Goal: Task Accomplishment & Management: Manage account settings

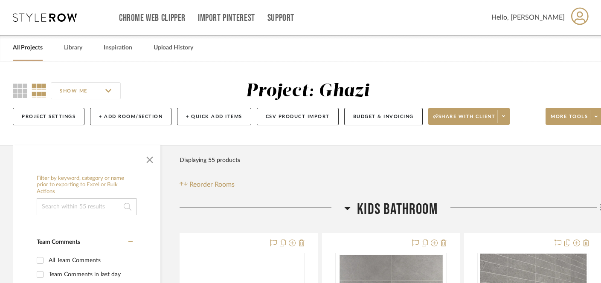
click at [25, 46] on link "All Projects" at bounding box center [28, 48] width 30 height 12
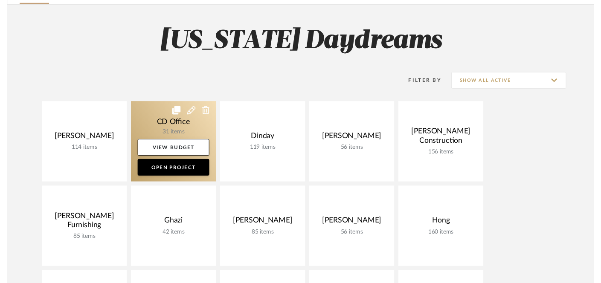
scroll to position [76, 0]
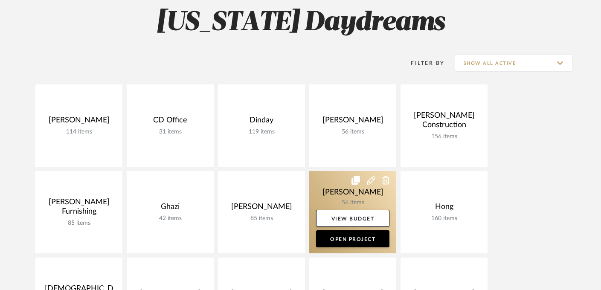
click at [354, 195] on link at bounding box center [352, 212] width 87 height 82
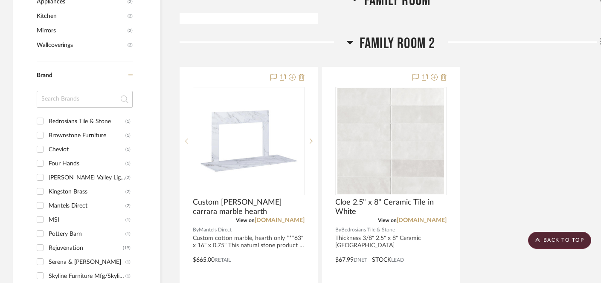
scroll to position [598, 0]
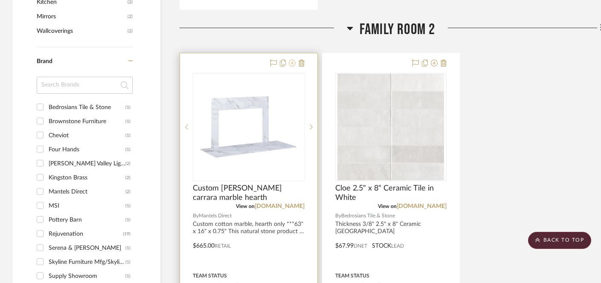
click at [292, 64] on icon at bounding box center [292, 63] width 7 height 7
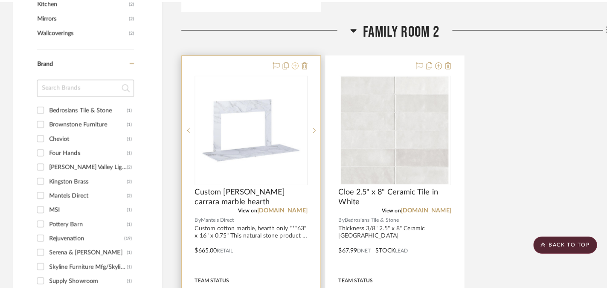
scroll to position [0, 0]
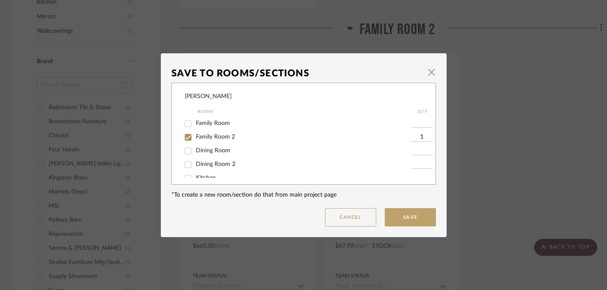
click at [211, 139] on span "Family Room 2" at bounding box center [215, 137] width 39 height 6
click at [195, 139] on input "Family Room 2" at bounding box center [188, 138] width 14 height 14
checkbox input "false"
click at [391, 214] on button "Save" at bounding box center [410, 217] width 51 height 18
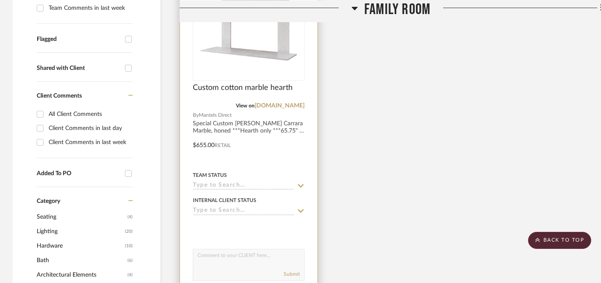
scroll to position [292, 0]
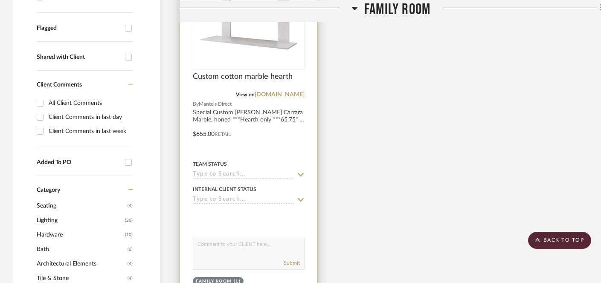
click at [246, 201] on input at bounding box center [244, 200] width 102 height 8
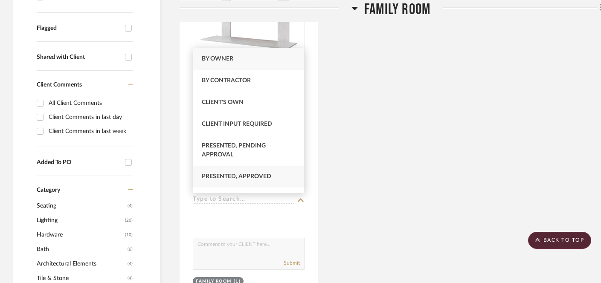
click at [230, 175] on span "Presented, Approved" at bounding box center [237, 177] width 70 height 6
type input "[DATE]"
type input "Presented, Approved"
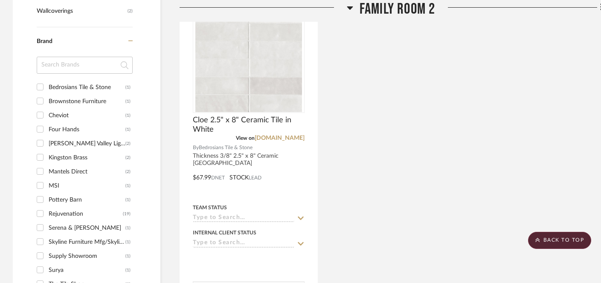
scroll to position [680, 0]
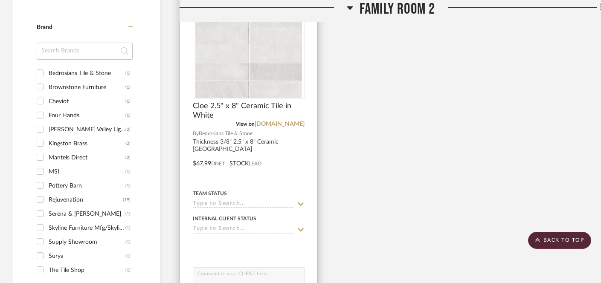
click at [248, 228] on input at bounding box center [244, 230] width 102 height 8
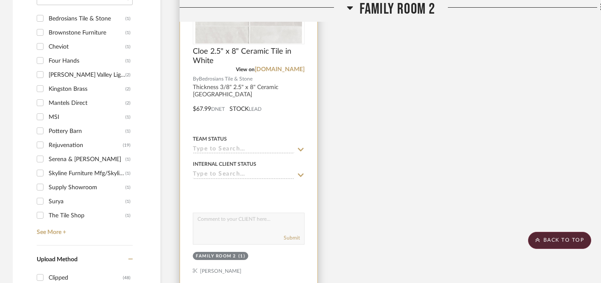
scroll to position [735, 0]
click at [237, 175] on input at bounding box center [244, 174] width 102 height 8
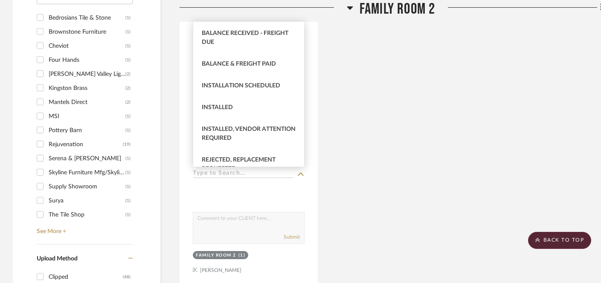
scroll to position [288, 0]
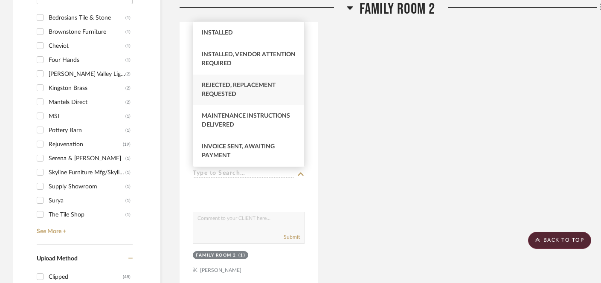
click at [254, 89] on span "Rejected, Replacement Requested" at bounding box center [239, 89] width 74 height 15
type input "[DATE]"
type input "Rejected, Replacement Requested"
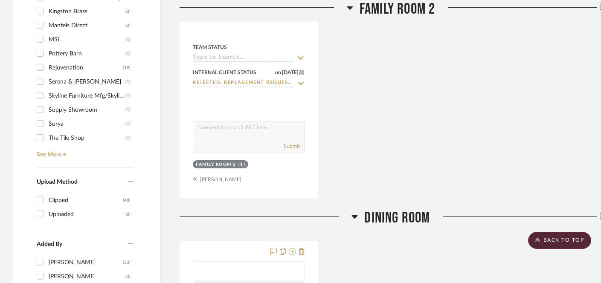
scroll to position [908, 0]
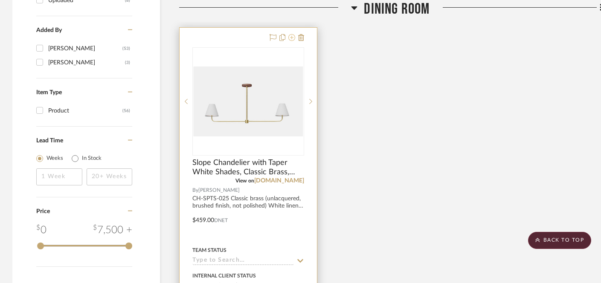
click at [292, 38] on icon at bounding box center [292, 37] width 7 height 7
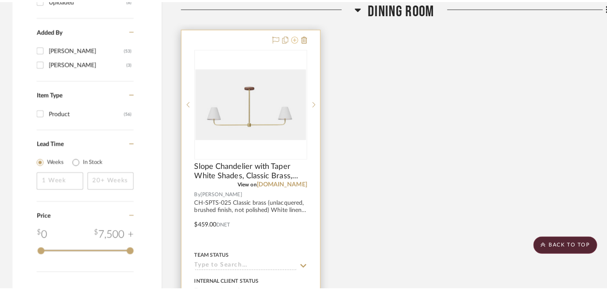
scroll to position [0, 0]
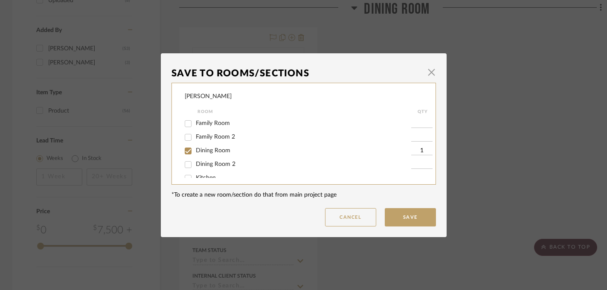
click at [202, 153] on span "Dining Room" at bounding box center [213, 151] width 35 height 6
click at [195, 153] on input "Dining Room" at bounding box center [188, 151] width 14 height 14
checkbox input "false"
click at [411, 220] on button "Save" at bounding box center [410, 217] width 51 height 18
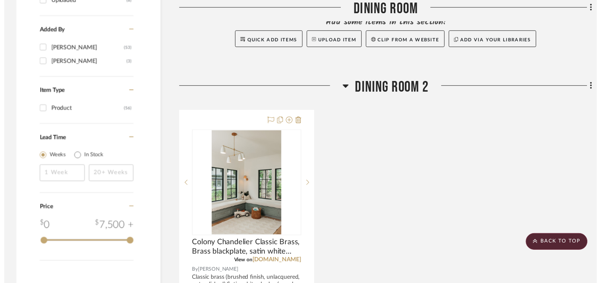
scroll to position [1041, 0]
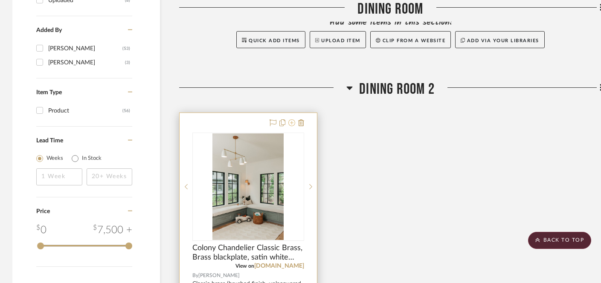
click at [294, 123] on icon at bounding box center [292, 123] width 7 height 7
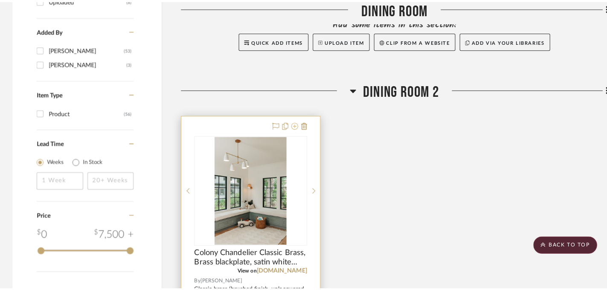
scroll to position [0, 0]
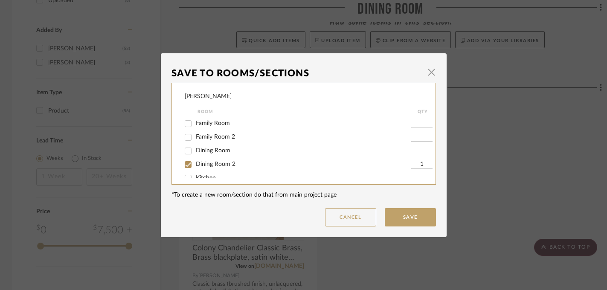
click at [221, 167] on span "Dining Room 2" at bounding box center [216, 164] width 40 height 6
click at [195, 167] on input "Dining Room 2" at bounding box center [188, 165] width 14 height 14
checkbox input "false"
click at [397, 218] on button "Save" at bounding box center [410, 217] width 51 height 18
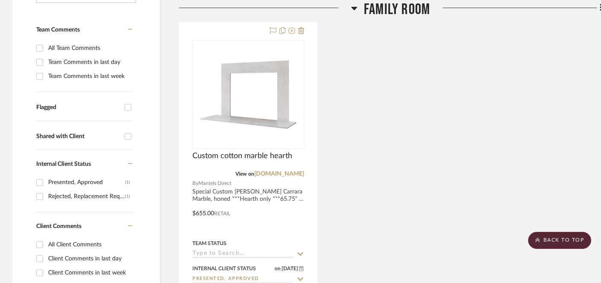
scroll to position [185, 0]
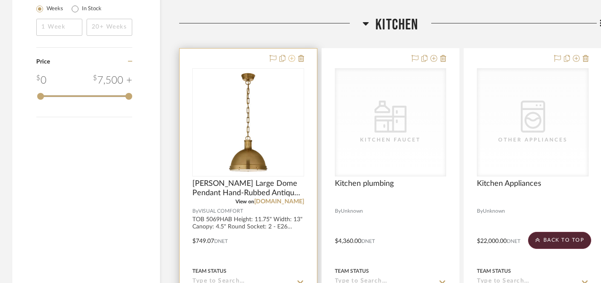
click at [290, 55] on icon at bounding box center [292, 58] width 7 height 7
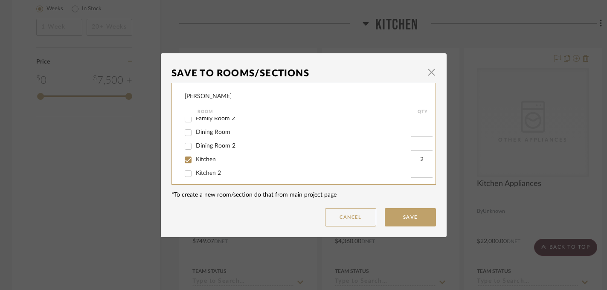
scroll to position [21, 0]
click at [203, 159] on span "Kitchen" at bounding box center [206, 157] width 20 height 6
click at [195, 159] on input "Kitchen" at bounding box center [188, 158] width 14 height 14
checkbox input "false"
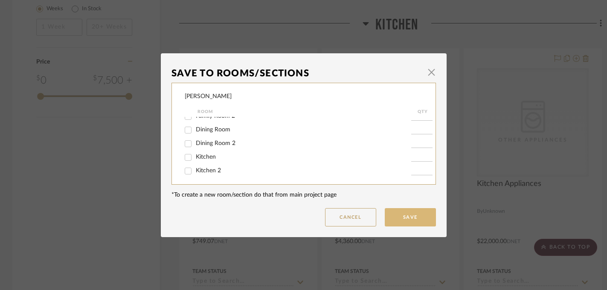
click at [409, 217] on button "Save" at bounding box center [410, 217] width 51 height 18
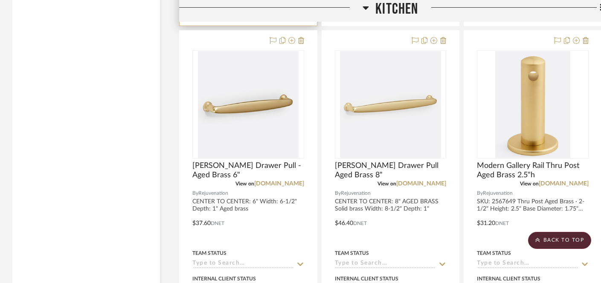
scroll to position [1587, 0]
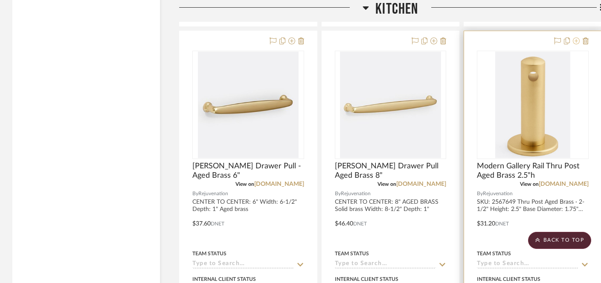
click at [578, 41] on icon at bounding box center [576, 41] width 7 height 7
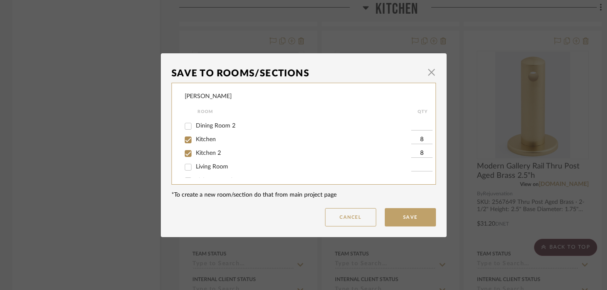
scroll to position [51, 0]
click at [204, 129] on span "Kitchen" at bounding box center [206, 127] width 20 height 6
click at [195, 129] on input "Kitchen" at bounding box center [188, 128] width 14 height 14
checkbox input "false"
click at [204, 144] on span "Kitchen 2" at bounding box center [208, 141] width 25 height 6
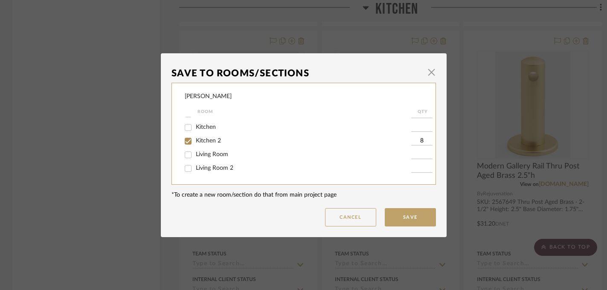
click at [195, 146] on input "Kitchen 2" at bounding box center [188, 141] width 14 height 14
checkbox input "false"
click at [397, 225] on button "Save" at bounding box center [410, 217] width 51 height 18
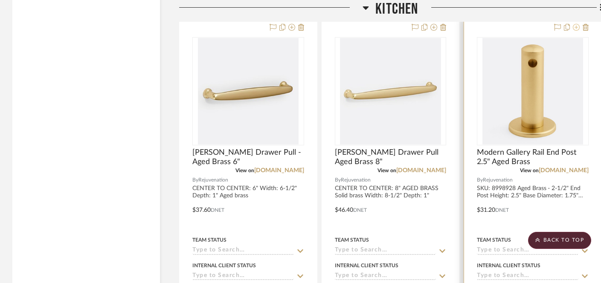
click at [576, 25] on icon at bounding box center [576, 27] width 7 height 7
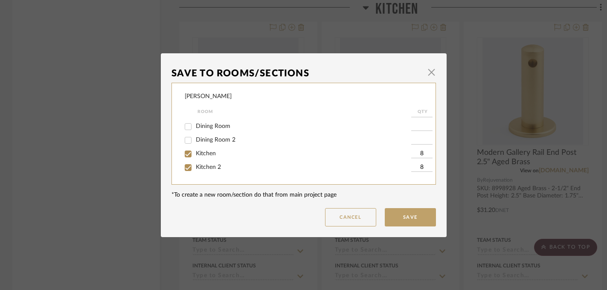
scroll to position [28, 0]
click at [197, 152] on span "Kitchen" at bounding box center [206, 150] width 20 height 6
click at [195, 152] on input "Kitchen" at bounding box center [188, 150] width 14 height 14
checkbox input "false"
click at [196, 166] on span "Kitchen 2" at bounding box center [208, 163] width 25 height 6
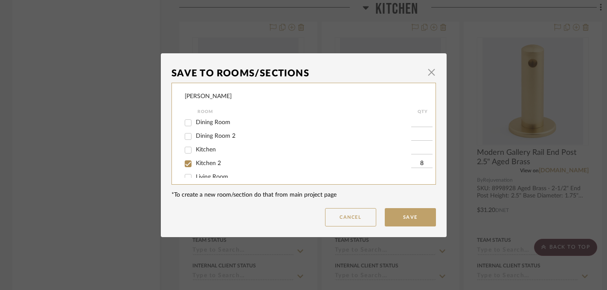
click at [195, 166] on input "Kitchen 2" at bounding box center [188, 164] width 14 height 14
checkbox input "false"
click at [396, 217] on button "Save" at bounding box center [410, 217] width 51 height 18
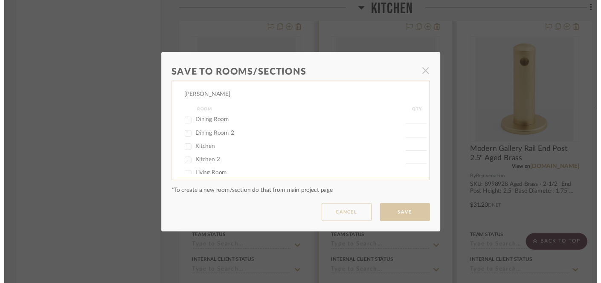
scroll to position [1600, 0]
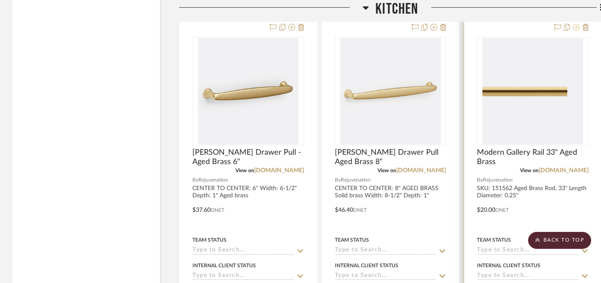
click at [575, 29] on icon at bounding box center [576, 27] width 7 height 7
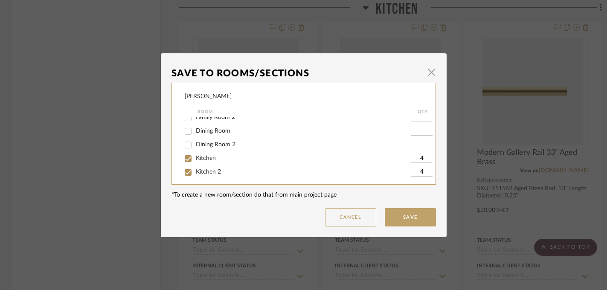
scroll to position [27, 0]
click at [201, 152] on span "Kitchen" at bounding box center [206, 151] width 20 height 6
click at [195, 152] on input "Kitchen" at bounding box center [188, 151] width 14 height 14
checkbox input "false"
click at [198, 167] on span "Kitchen 2" at bounding box center [208, 164] width 25 height 6
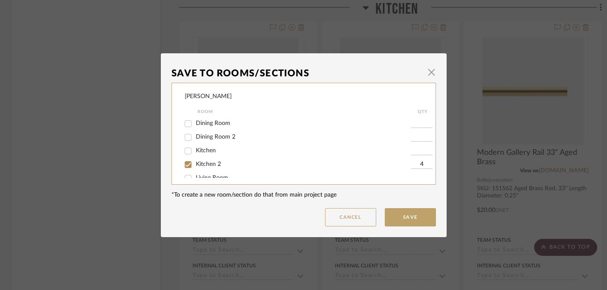
click at [195, 169] on input "Kitchen 2" at bounding box center [188, 165] width 14 height 14
checkbox input "false"
click at [411, 213] on button "Save" at bounding box center [410, 217] width 51 height 18
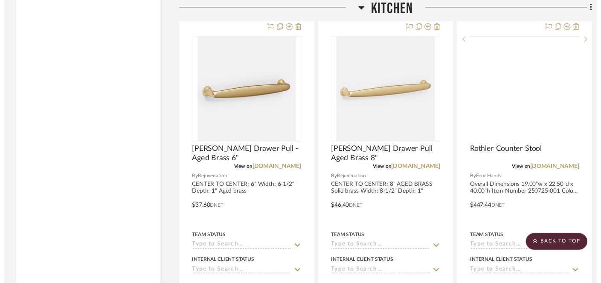
scroll to position [1600, 0]
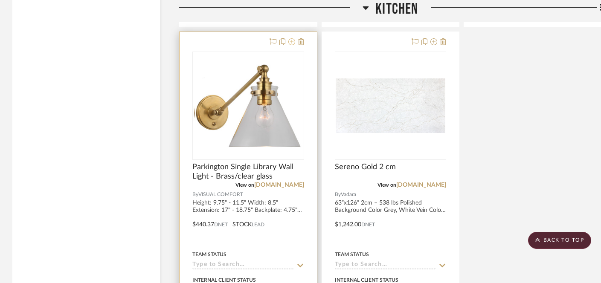
click at [292, 42] on icon at bounding box center [292, 41] width 7 height 7
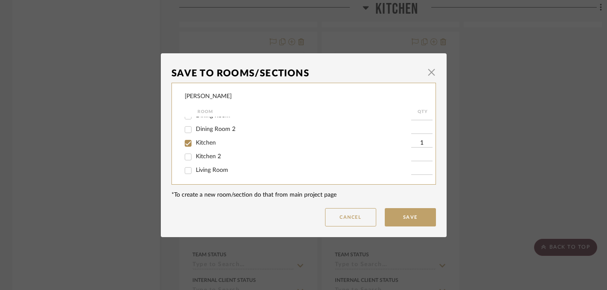
scroll to position [35, 0]
click at [199, 146] on span "Kitchen" at bounding box center [206, 143] width 20 height 6
click at [195, 147] on input "Kitchen" at bounding box center [188, 144] width 14 height 14
checkbox input "false"
click at [400, 216] on button "Save" at bounding box center [410, 217] width 51 height 18
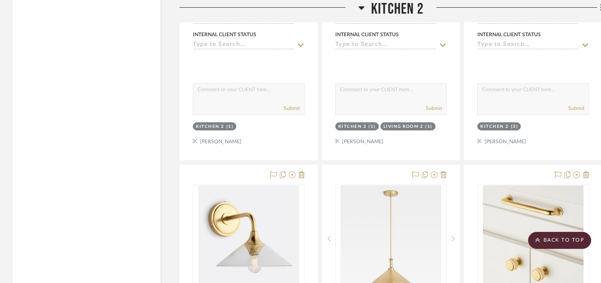
scroll to position [2694, 0]
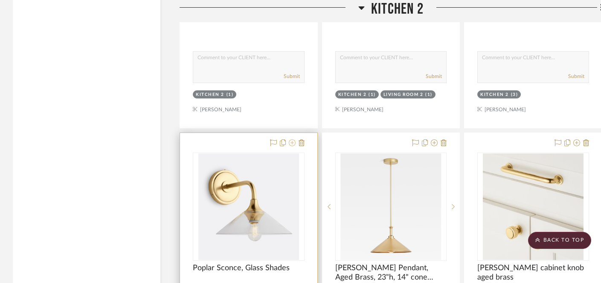
click at [293, 142] on icon at bounding box center [292, 143] width 7 height 7
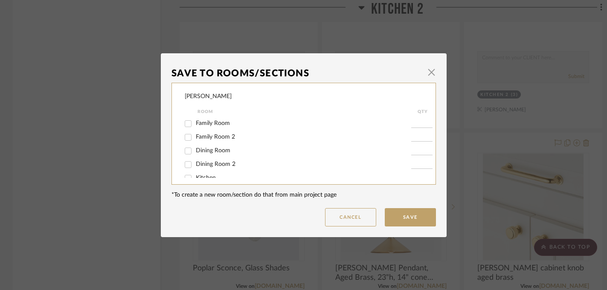
scroll to position [25, 0]
click at [204, 155] on span "Kitchen" at bounding box center [206, 153] width 20 height 6
click at [195, 155] on input "Kitchen" at bounding box center [188, 153] width 14 height 14
checkbox input "true"
type input "1"
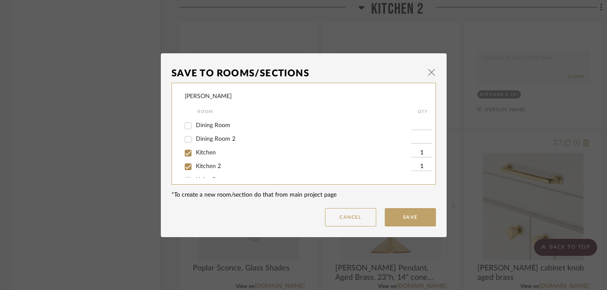
click at [202, 169] on span "Kitchen 2" at bounding box center [208, 166] width 25 height 6
click at [195, 172] on input "Kitchen 2" at bounding box center [188, 167] width 14 height 14
checkbox input "false"
click at [397, 220] on button "Save" at bounding box center [410, 217] width 51 height 18
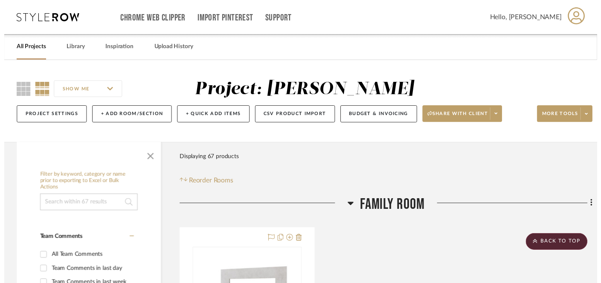
scroll to position [2694, 0]
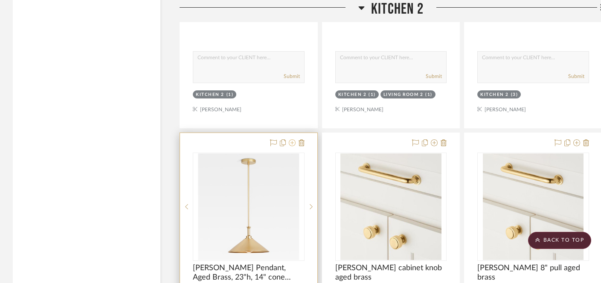
click at [292, 140] on icon at bounding box center [292, 143] width 7 height 7
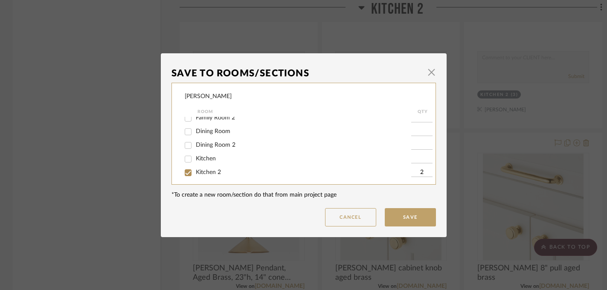
scroll to position [20, 0]
click at [200, 158] on span "Kitchen" at bounding box center [206, 158] width 20 height 6
click at [195, 158] on input "Kitchen" at bounding box center [188, 159] width 14 height 14
checkbox input "true"
type input "1"
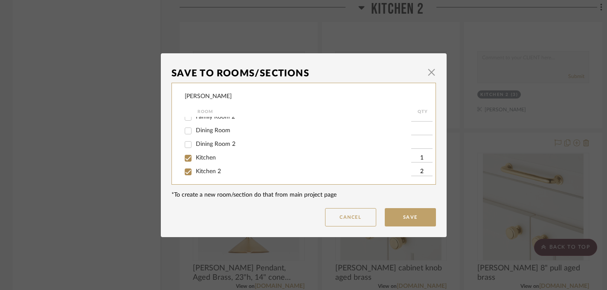
click at [200, 175] on span "Kitchen 2" at bounding box center [208, 172] width 25 height 6
click at [195, 177] on input "Kitchen 2" at bounding box center [188, 172] width 14 height 14
checkbox input "false"
click at [410, 221] on button "Save" at bounding box center [410, 217] width 51 height 18
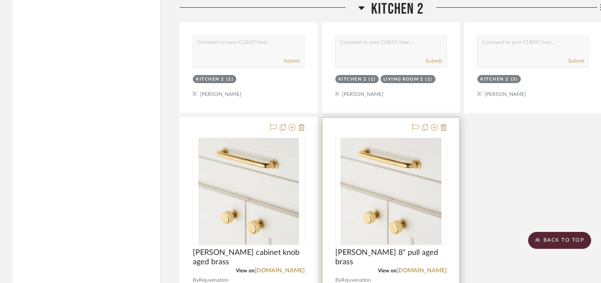
scroll to position [2710, 0]
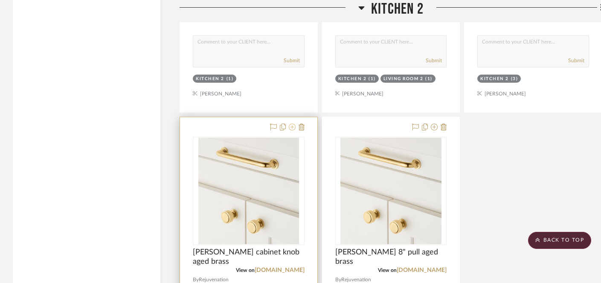
click at [294, 125] on icon at bounding box center [292, 127] width 7 height 7
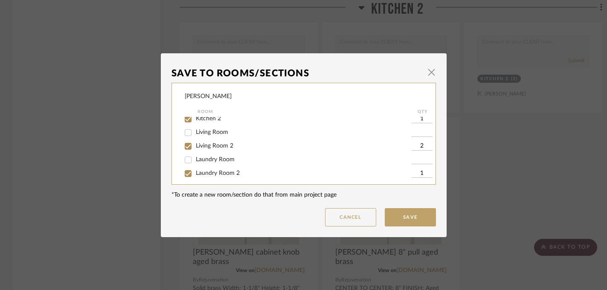
scroll to position [59, 0]
click at [208, 131] on div "Kitchen 2" at bounding box center [298, 133] width 227 height 14
click at [207, 134] on span "Kitchen 2" at bounding box center [208, 132] width 25 height 6
click at [195, 134] on input "Kitchen 2" at bounding box center [188, 133] width 14 height 14
checkbox input "false"
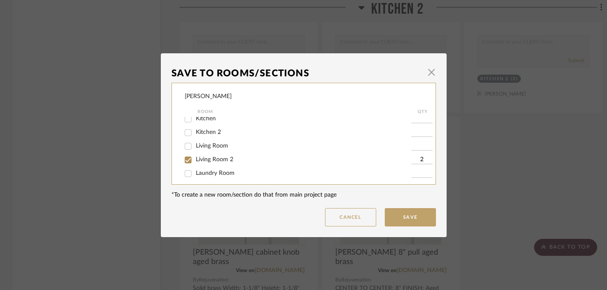
click at [209, 163] on span "Living Room 2" at bounding box center [215, 160] width 38 height 6
click at [195, 163] on input "Living Room 2" at bounding box center [188, 160] width 14 height 14
checkbox input "false"
click at [209, 157] on span "Laundry Room 2" at bounding box center [218, 154] width 44 height 6
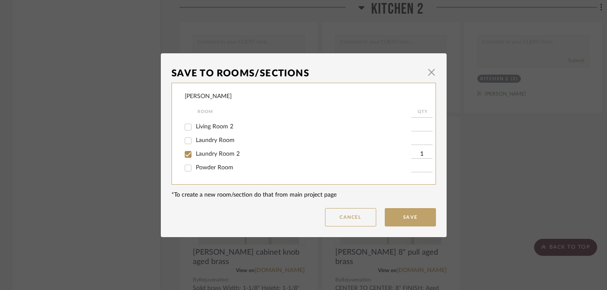
click at [195, 158] on input "Laundry Room 2" at bounding box center [188, 155] width 14 height 14
checkbox input "false"
click at [397, 217] on button "Save" at bounding box center [410, 217] width 51 height 18
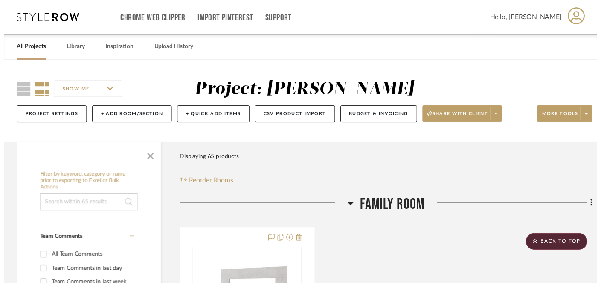
scroll to position [2710, 0]
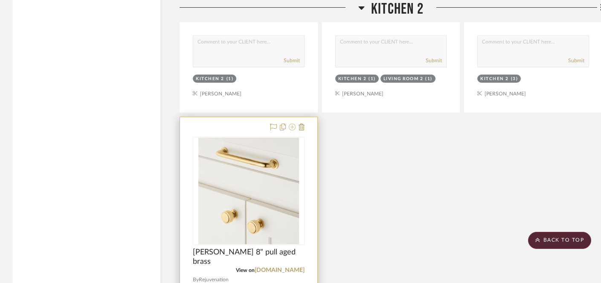
click at [289, 126] on icon at bounding box center [292, 127] width 7 height 7
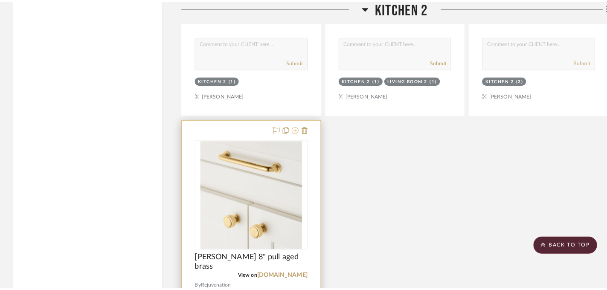
scroll to position [0, 0]
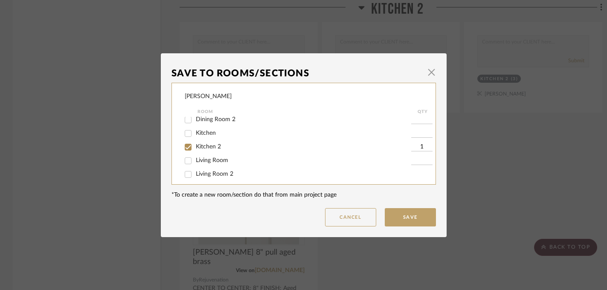
click at [198, 150] on span "Kitchen 2" at bounding box center [208, 147] width 25 height 6
click at [195, 151] on input "Kitchen 2" at bounding box center [188, 147] width 14 height 14
checkbox input "false"
click at [415, 217] on button "Save" at bounding box center [410, 217] width 51 height 18
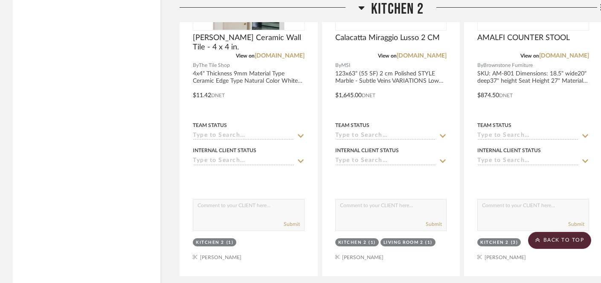
scroll to position [2425, 0]
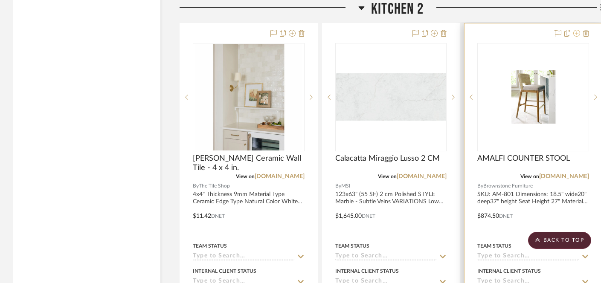
click at [580, 33] on icon at bounding box center [577, 33] width 7 height 7
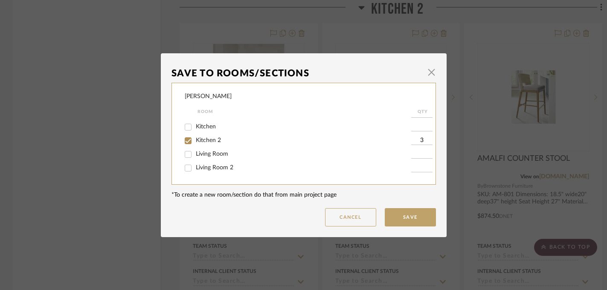
scroll to position [60, 0]
click at [212, 134] on span "Kitchen 2" at bounding box center [208, 131] width 25 height 6
click at [195, 134] on input "Kitchen 2" at bounding box center [188, 132] width 14 height 14
checkbox input "false"
click at [413, 226] on button "Save" at bounding box center [410, 217] width 51 height 18
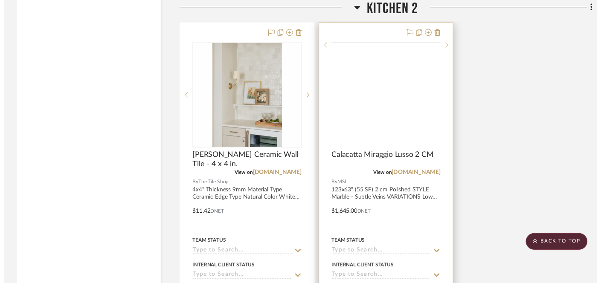
scroll to position [2425, 0]
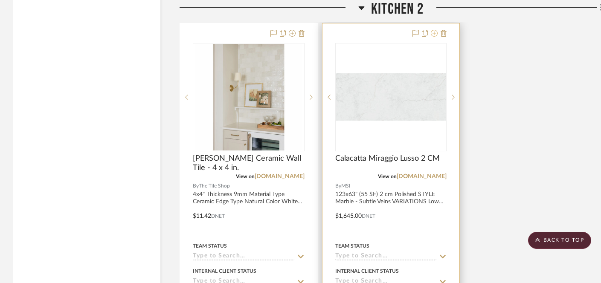
click at [434, 31] on icon at bounding box center [434, 33] width 7 height 7
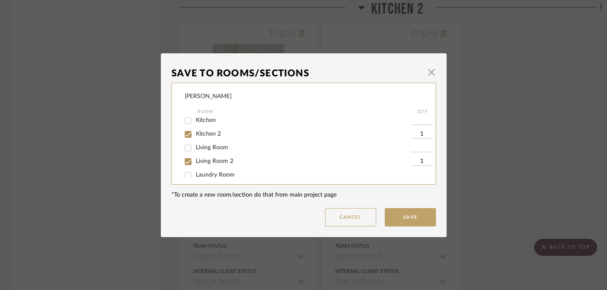
scroll to position [60, 0]
click at [211, 134] on span "Kitchen 2" at bounding box center [208, 131] width 25 height 6
click at [195, 134] on input "Kitchen 2" at bounding box center [188, 132] width 14 height 14
checkbox input "false"
click at [204, 162] on span "Living Room 2" at bounding box center [215, 159] width 38 height 6
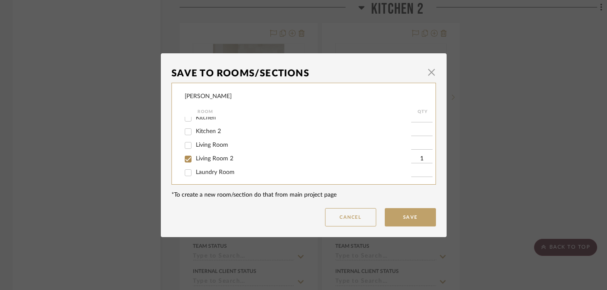
click at [195, 163] on input "Living Room 2" at bounding box center [188, 159] width 14 height 14
checkbox input "false"
click at [204, 140] on span "Laundry Room 2" at bounding box center [218, 141] width 44 height 6
click at [195, 140] on input "Laundry Room 2" at bounding box center [188, 142] width 14 height 14
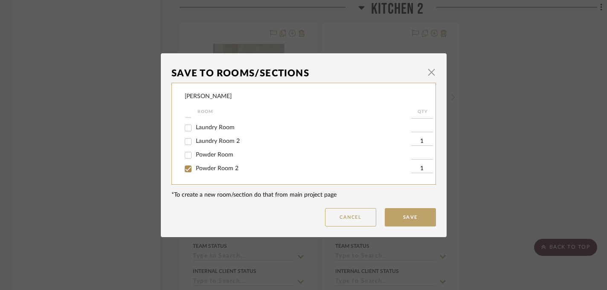
checkbox input "false"
click at [203, 168] on span "Powder Room 2" at bounding box center [217, 169] width 43 height 6
click at [195, 168] on input "Powder Room 2" at bounding box center [188, 169] width 14 height 14
checkbox input "false"
click at [413, 220] on button "Save" at bounding box center [410, 217] width 51 height 18
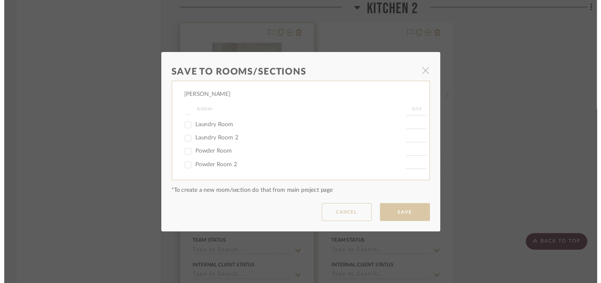
scroll to position [2425, 0]
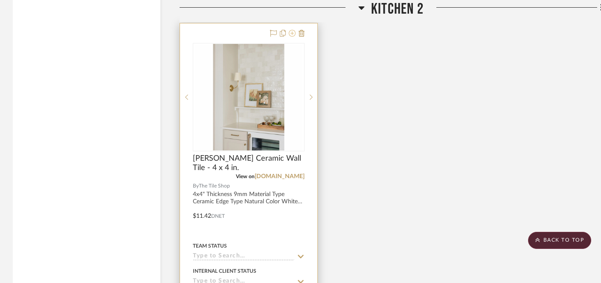
click at [291, 30] on icon at bounding box center [292, 33] width 7 height 7
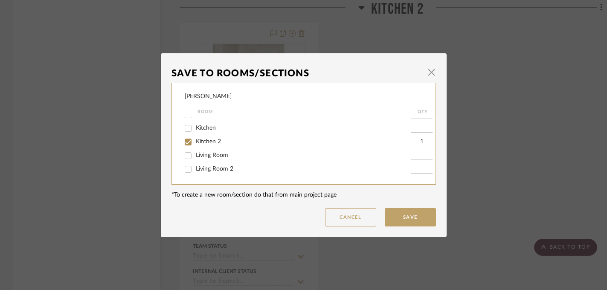
scroll to position [76, 0]
click at [210, 118] on span "Kitchen 2" at bounding box center [208, 116] width 25 height 6
click at [195, 118] on input "Kitchen 2" at bounding box center [188, 117] width 14 height 14
checkbox input "false"
click at [397, 218] on button "Save" at bounding box center [410, 217] width 51 height 18
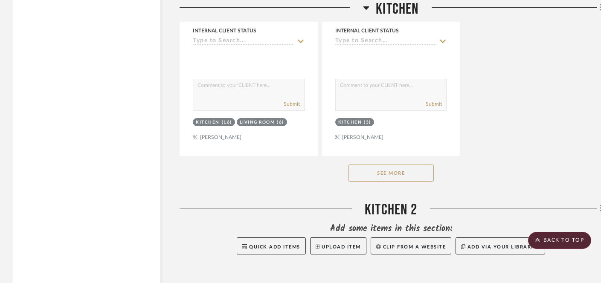
click at [407, 167] on button "See More" at bounding box center [391, 173] width 85 height 17
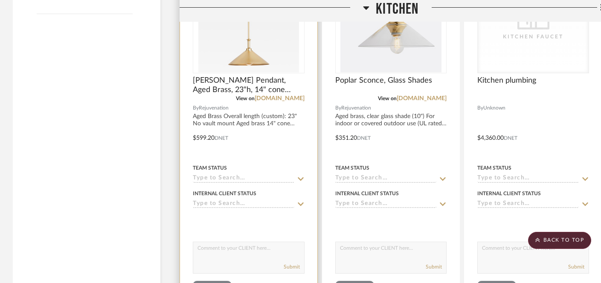
scroll to position [1315, 0]
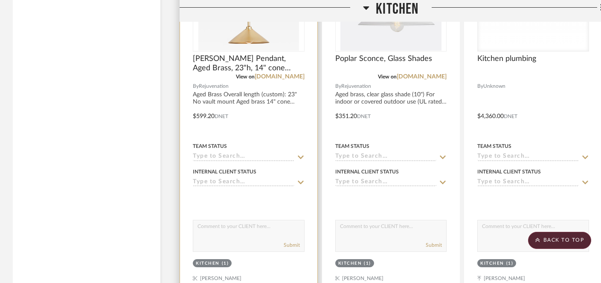
click at [245, 179] on input at bounding box center [244, 183] width 102 height 8
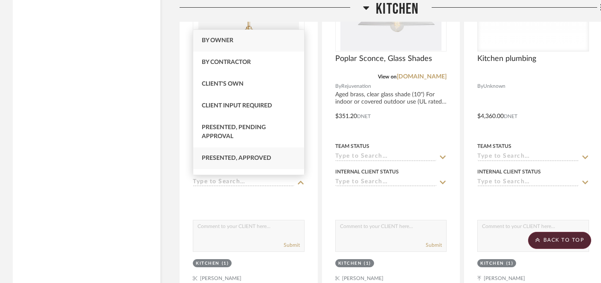
click at [246, 158] on span "Presented, Approved" at bounding box center [237, 158] width 70 height 6
type input "[DATE]"
type input "Presented, Approved"
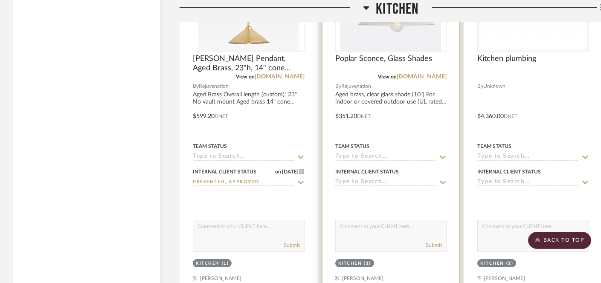
click at [365, 181] on input at bounding box center [386, 183] width 102 height 8
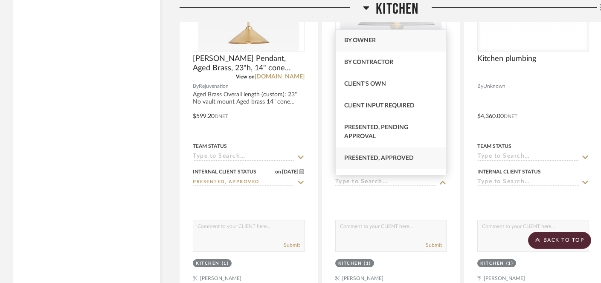
click at [368, 157] on span "Presented, Approved" at bounding box center [379, 158] width 70 height 6
type input "[DATE]"
type input "Presented, Approved"
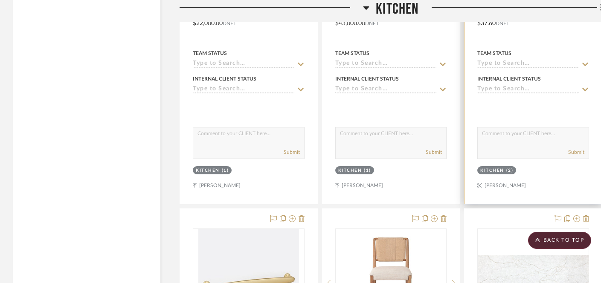
scroll to position [1771, 0]
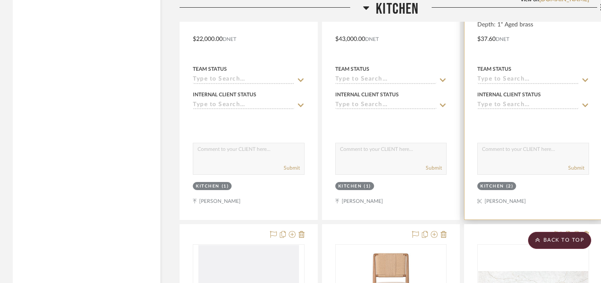
click at [505, 103] on input at bounding box center [529, 106] width 102 height 8
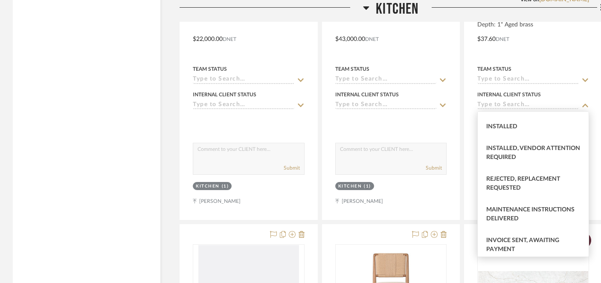
scroll to position [288, 0]
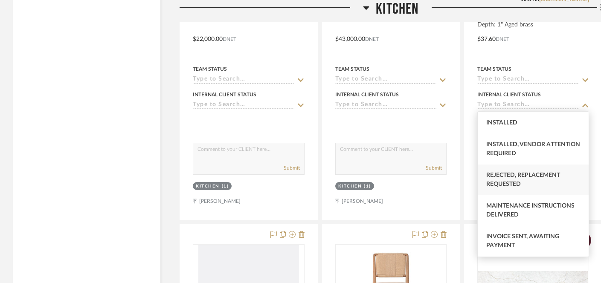
click at [517, 179] on span "Rejected, Replacement Requested" at bounding box center [524, 179] width 74 height 15
type input "[DATE]"
type input "Rejected, Replacement Requested"
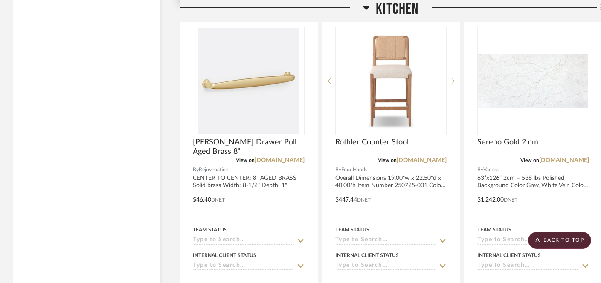
scroll to position [2047, 0]
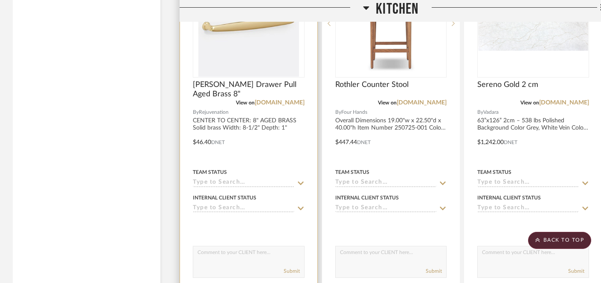
click at [217, 206] on input at bounding box center [244, 209] width 102 height 8
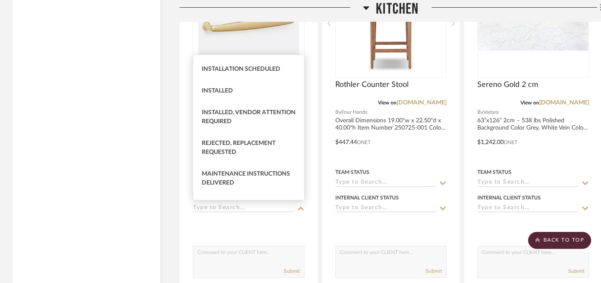
scroll to position [257, 0]
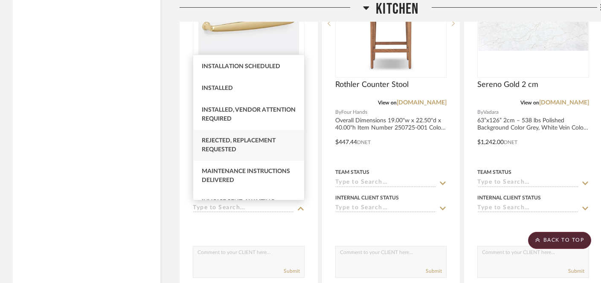
click at [233, 153] on span "Rejected, Replacement Requested" at bounding box center [239, 145] width 74 height 15
type input "[DATE]"
type input "Rejected, Replacement Requested"
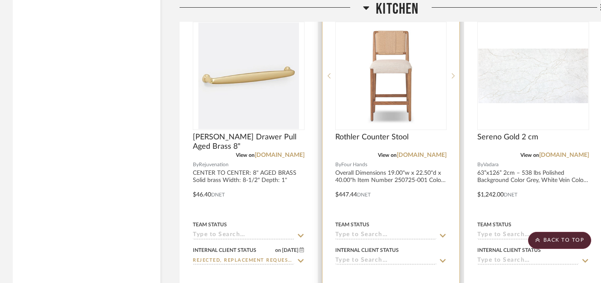
scroll to position [2039, 0]
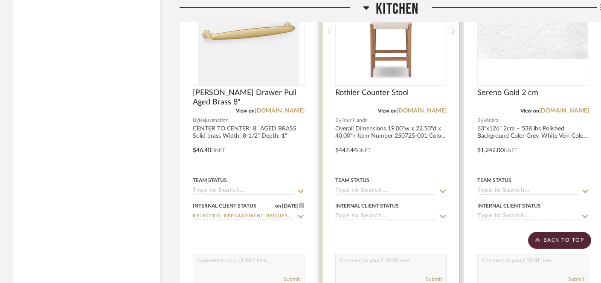
click at [363, 213] on input at bounding box center [386, 217] width 102 height 8
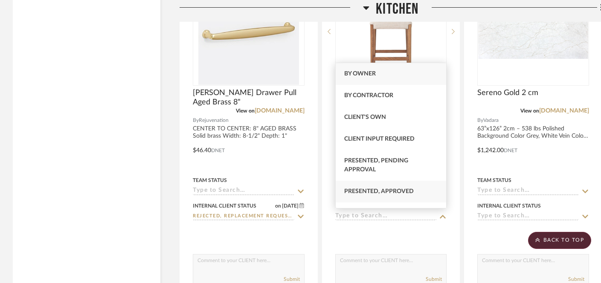
click at [371, 191] on span "Presented, Approved" at bounding box center [379, 192] width 70 height 6
type input "[DATE]"
type input "Presented, Approved"
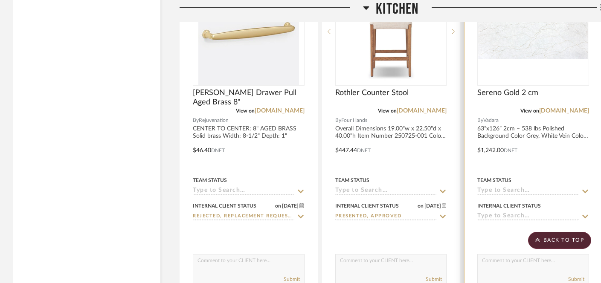
click at [493, 217] on input at bounding box center [529, 217] width 102 height 8
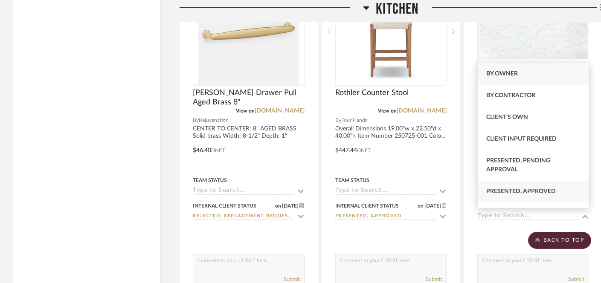
click at [493, 197] on div "Presented, Approved" at bounding box center [533, 192] width 111 height 22
type input "[DATE]"
type input "Presented, Approved"
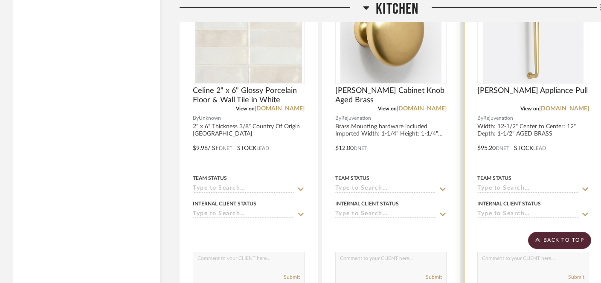
scroll to position [2447, 0]
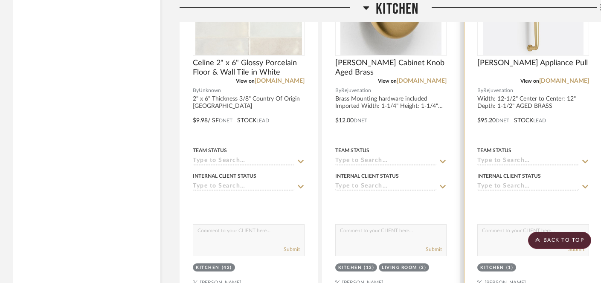
click at [494, 187] on input at bounding box center [529, 187] width 102 height 8
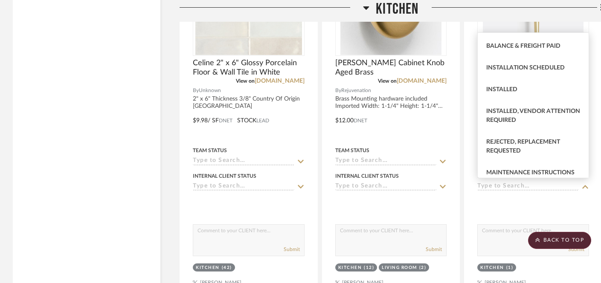
scroll to position [235, 0]
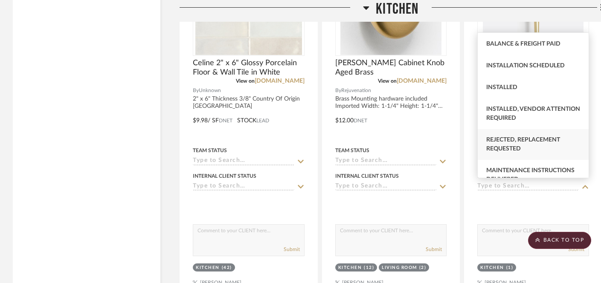
click at [510, 151] on span "Rejected, Replacement Requested" at bounding box center [524, 144] width 74 height 15
type input "[DATE]"
type input "Rejected, Replacement Requested"
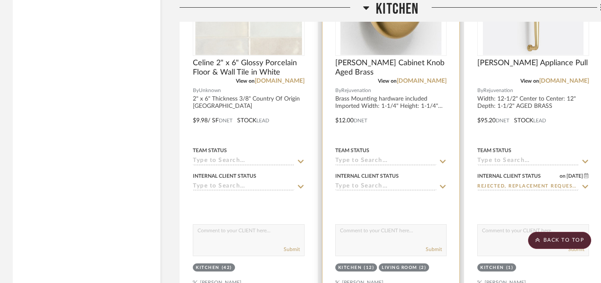
click at [398, 184] on input at bounding box center [386, 187] width 102 height 8
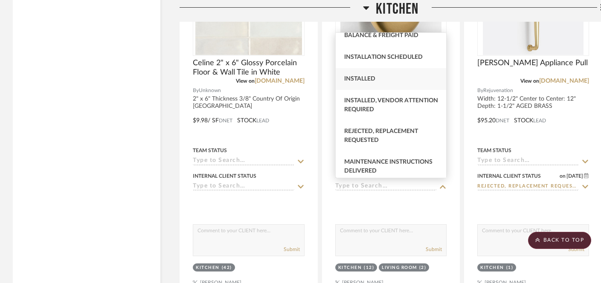
scroll to position [276, 0]
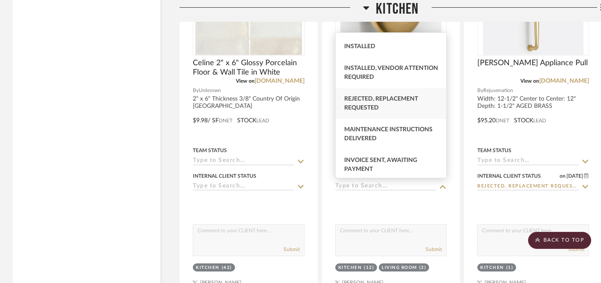
click at [382, 111] on span "Rejected, Replacement Requested" at bounding box center [381, 103] width 74 height 15
type input "[DATE]"
type input "Rejected, Replacement Requested"
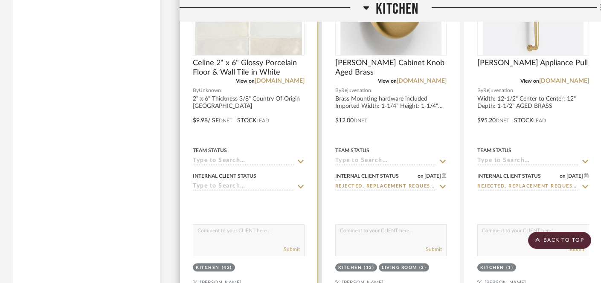
click at [249, 185] on input at bounding box center [244, 187] width 102 height 8
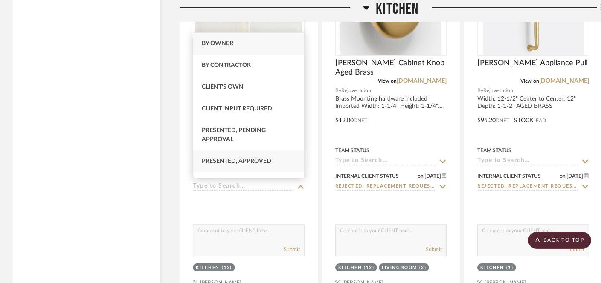
click at [238, 162] on span "Presented, Approved" at bounding box center [237, 161] width 70 height 6
type input "[DATE]"
type input "Presented, Approved"
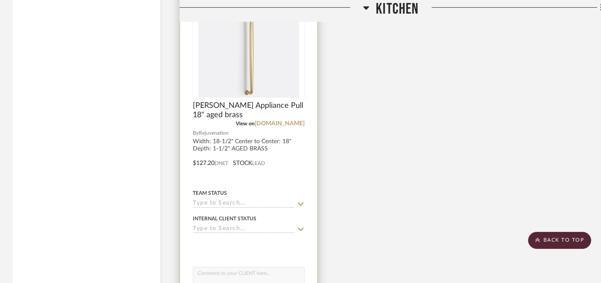
scroll to position [2807, 0]
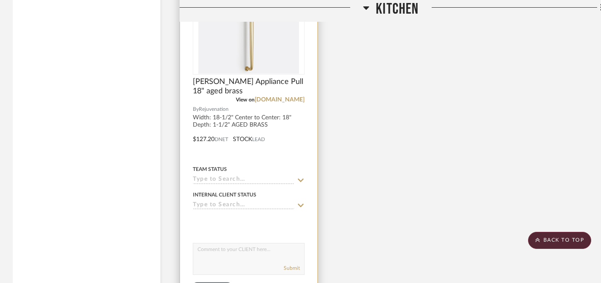
click at [241, 202] on input at bounding box center [244, 206] width 102 height 8
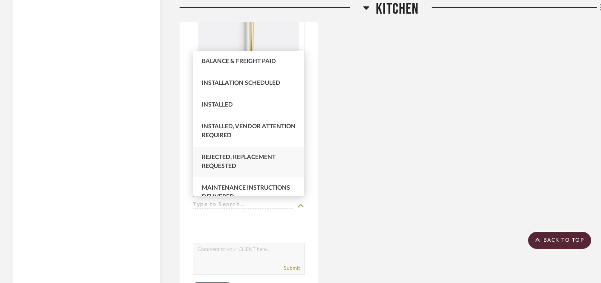
scroll to position [236, 0]
click at [238, 170] on div "Rejected, Replacement Requested" at bounding box center [248, 161] width 111 height 31
type input "[DATE]"
type input "Rejected, Replacement Requested"
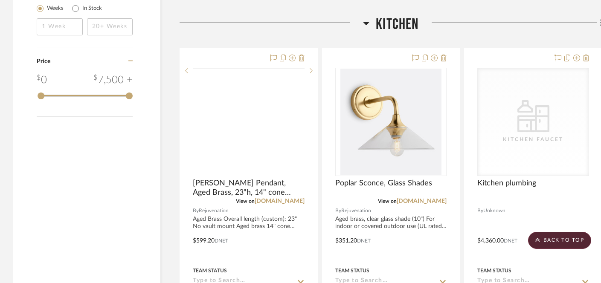
scroll to position [1178, 0]
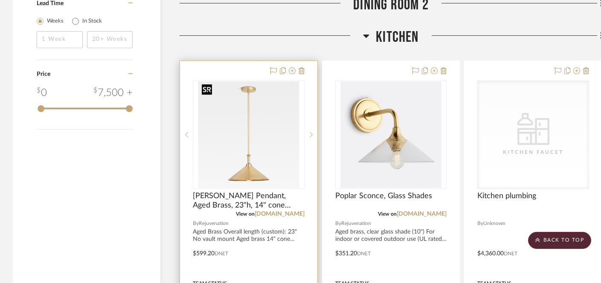
click at [264, 149] on img "0" at bounding box center [248, 135] width 101 height 107
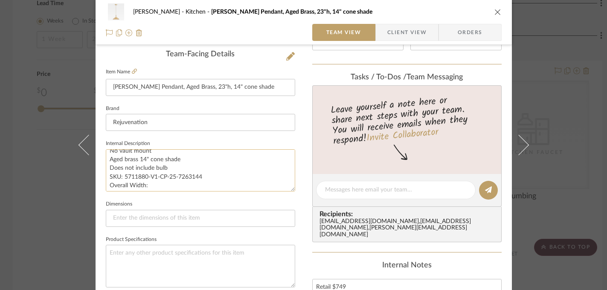
scroll to position [35, 0]
click at [45, 219] on div "[PERSON_NAME] Kitchen [PERSON_NAME] Pendant, Aged Brass, 23"h, 14" cone shade T…" at bounding box center [303, 145] width 607 height 290
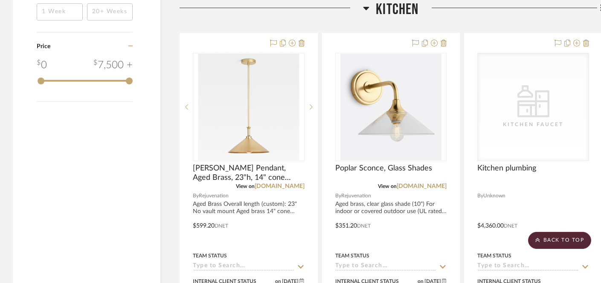
scroll to position [1481, 0]
